Goal: Information Seeking & Learning: Understand process/instructions

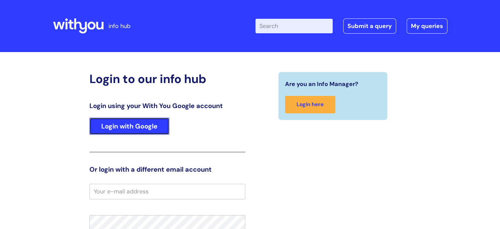
click at [152, 127] on link "Login with Google" at bounding box center [130, 125] width 80 height 17
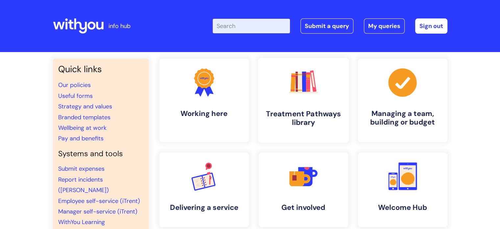
click at [305, 125] on h4 "Treatment Pathways library" at bounding box center [304, 118] width 80 height 18
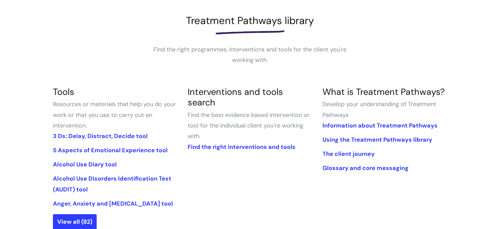
scroll to position [99, 0]
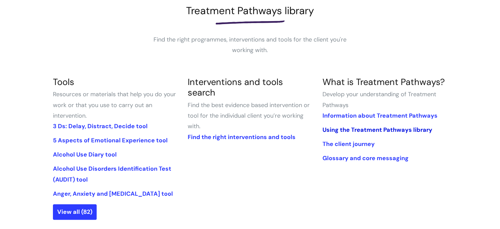
click at [359, 130] on link "Using the Treatment Pathways library" at bounding box center [377, 130] width 110 height 8
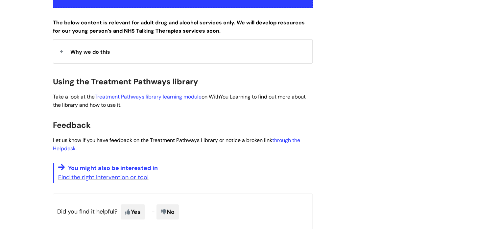
scroll to position [230, 0]
